Goal: Transaction & Acquisition: Purchase product/service

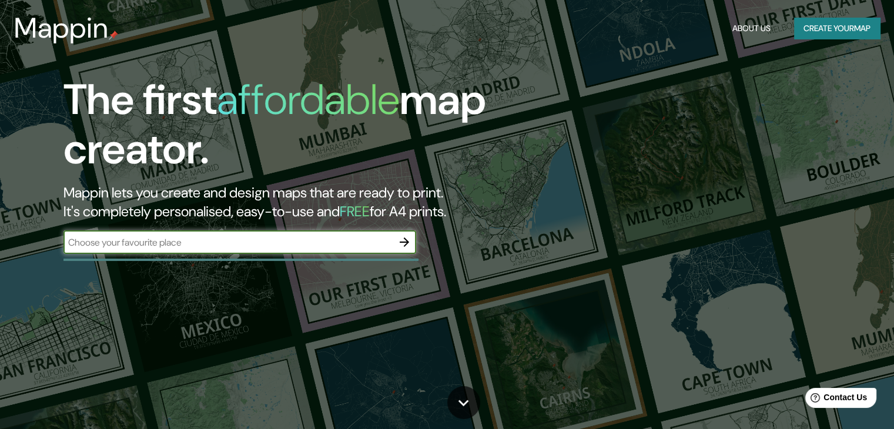
click at [213, 238] on input "text" at bounding box center [227, 243] width 329 height 14
click at [381, 240] on input "text" at bounding box center [227, 243] width 329 height 14
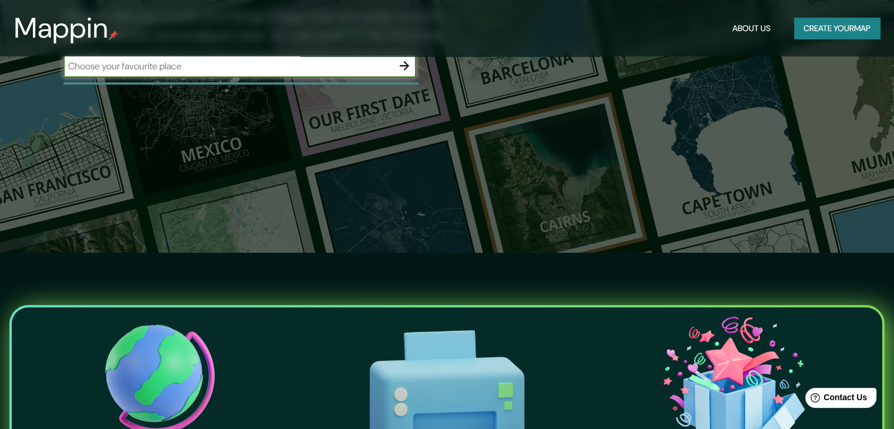
scroll to position [59, 0]
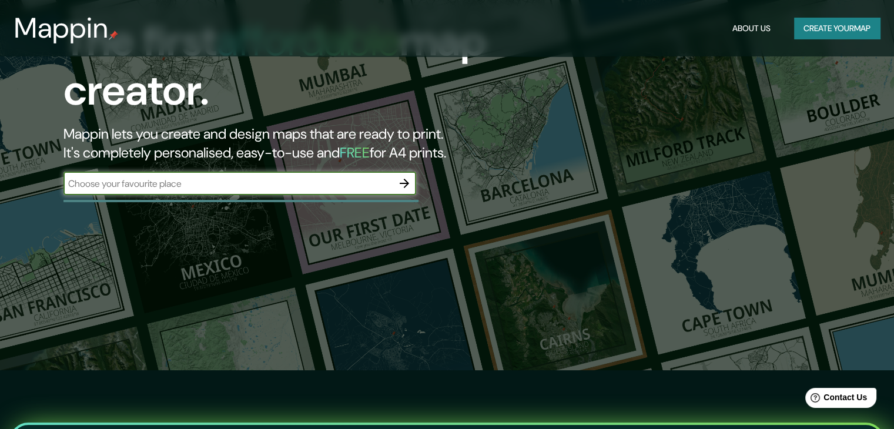
click at [343, 188] on input "text" at bounding box center [227, 184] width 329 height 14
type input "colombia bogota"
click at [403, 185] on icon "button" at bounding box center [404, 183] width 14 height 14
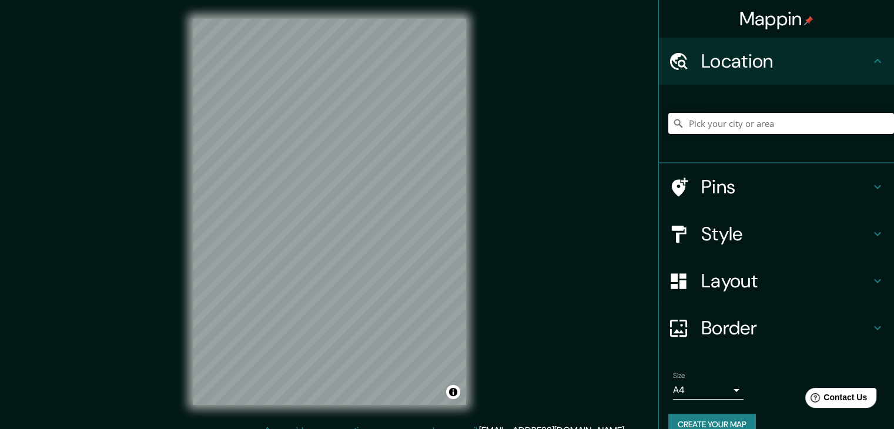
click at [750, 127] on input "Pick your city or area" at bounding box center [781, 123] width 226 height 21
paste input "Calle 139#103f-70"
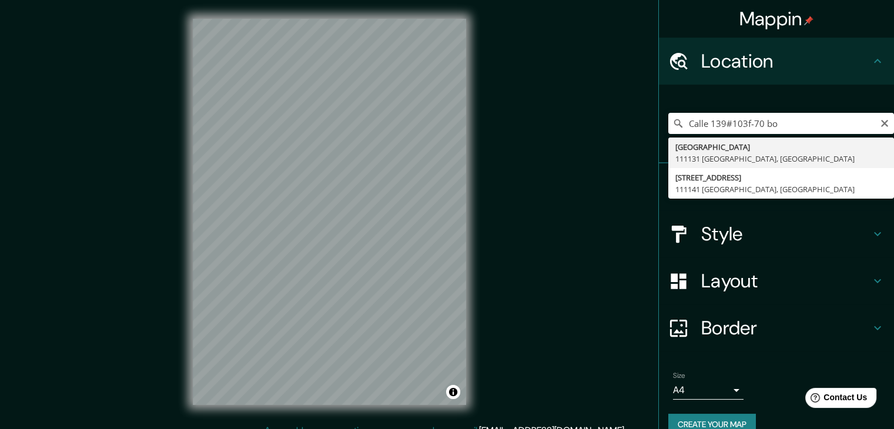
type input "[STREET_ADDRESS]"
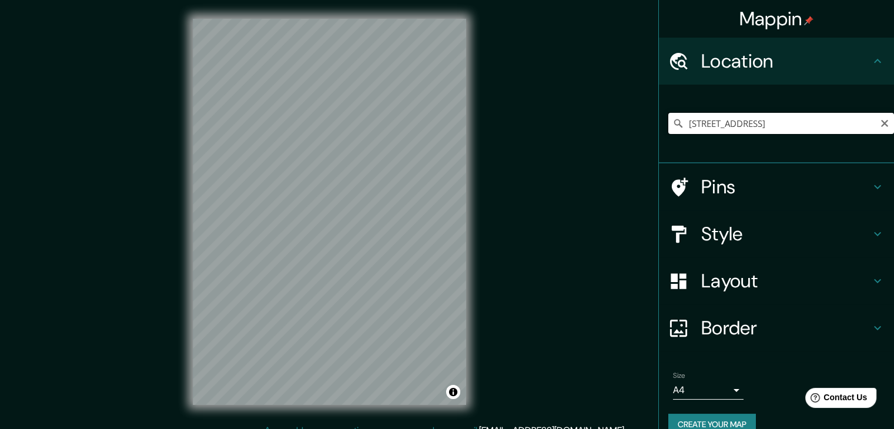
click at [715, 125] on input "[STREET_ADDRESS]" at bounding box center [781, 123] width 226 height 21
click at [860, 122] on input "[STREET_ADDRESS]" at bounding box center [781, 123] width 226 height 21
